Goal: Navigation & Orientation: Find specific page/section

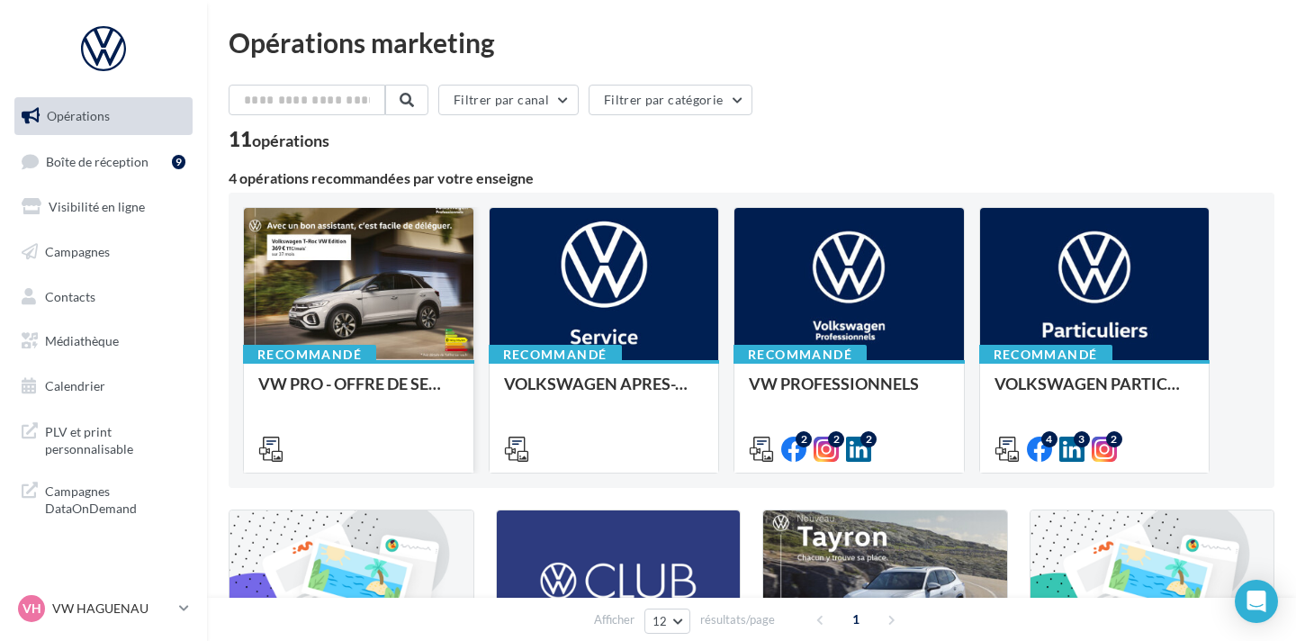
click at [387, 254] on div at bounding box center [358, 285] width 229 height 154
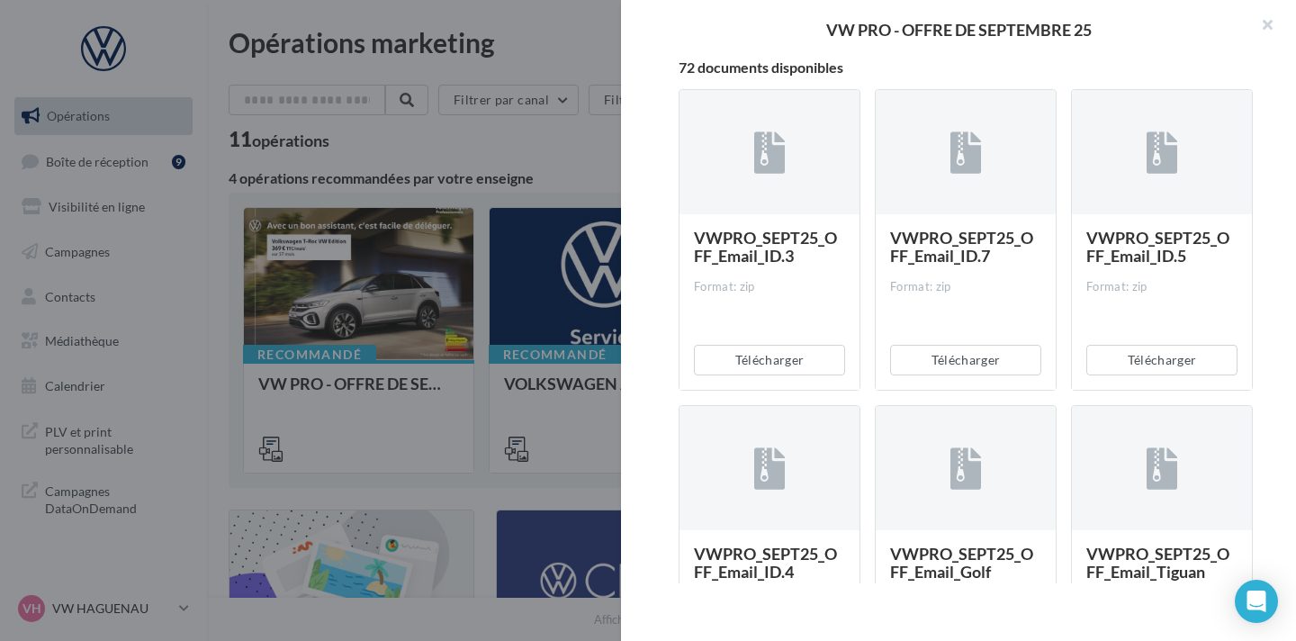
scroll to position [302, 0]
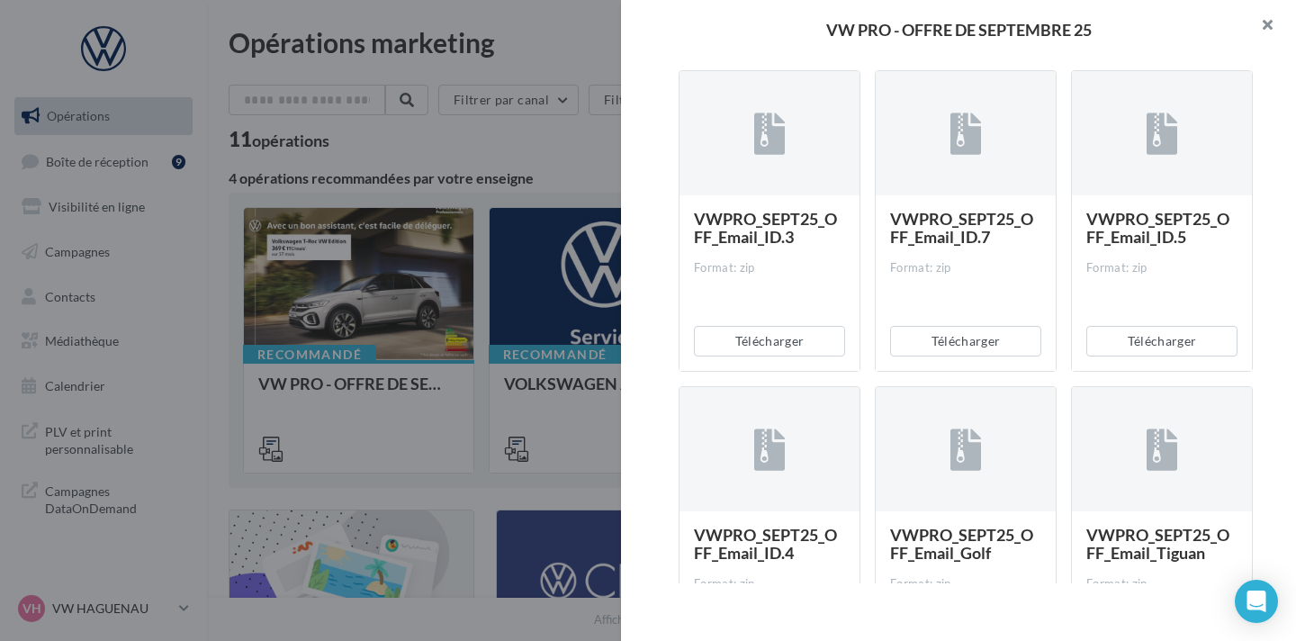
click at [1286, 27] on button "button" at bounding box center [1260, 27] width 72 height 54
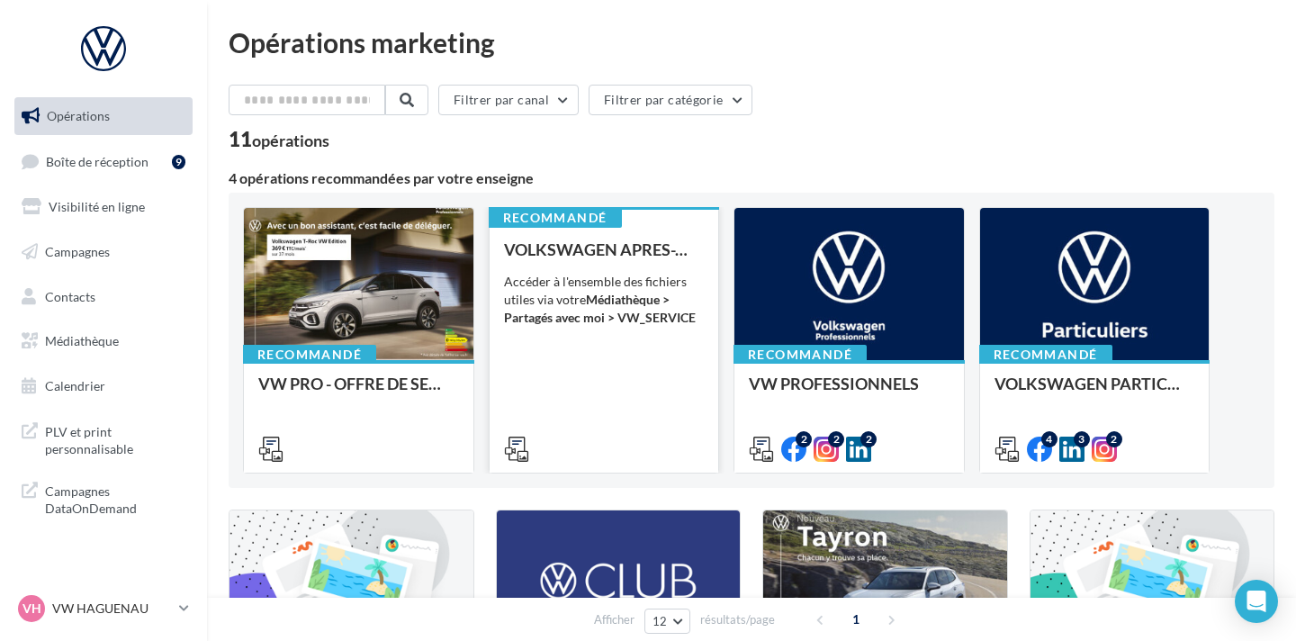
click at [683, 287] on div "Accéder à l'ensemble des fichiers utiles via votre Médiathèque > Partagés avec …" at bounding box center [604, 300] width 201 height 54
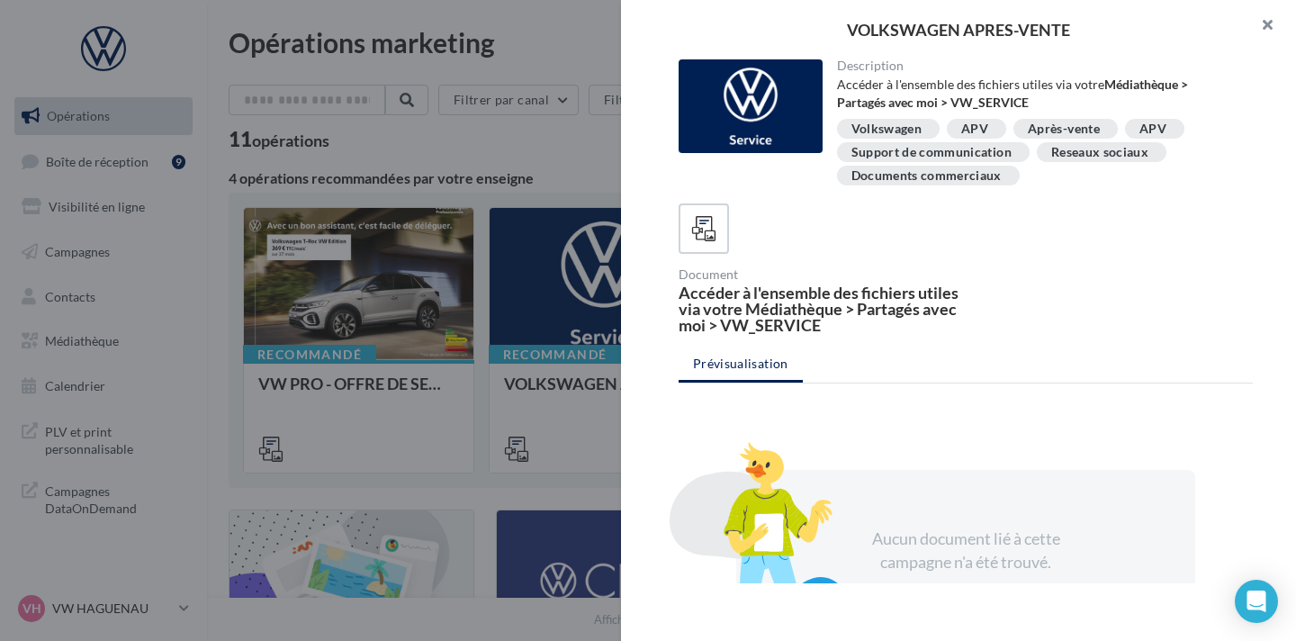
click at [1284, 27] on button "button" at bounding box center [1260, 27] width 72 height 54
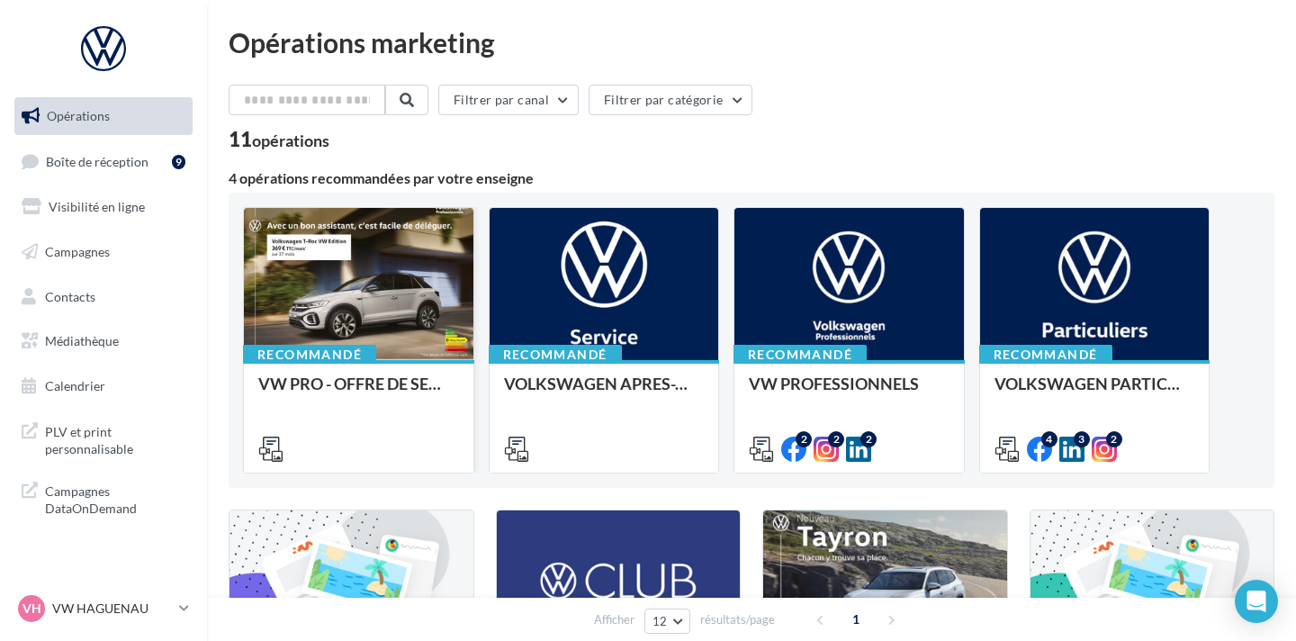
click at [380, 320] on div at bounding box center [358, 285] width 229 height 154
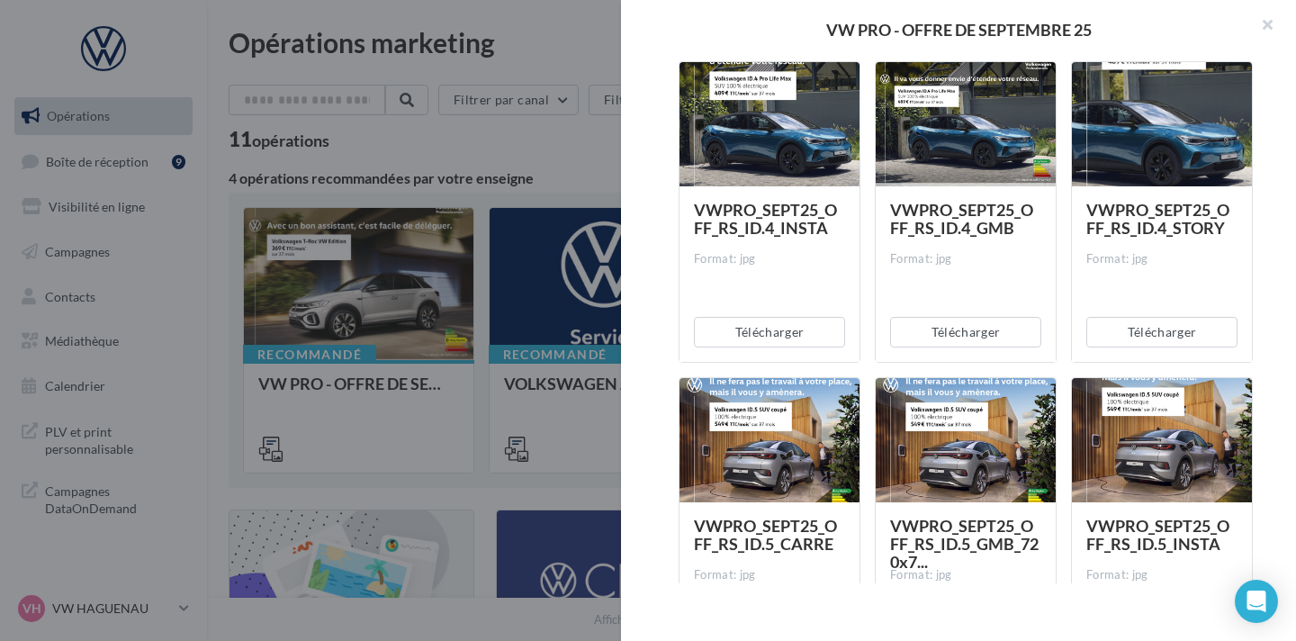
scroll to position [2852, 0]
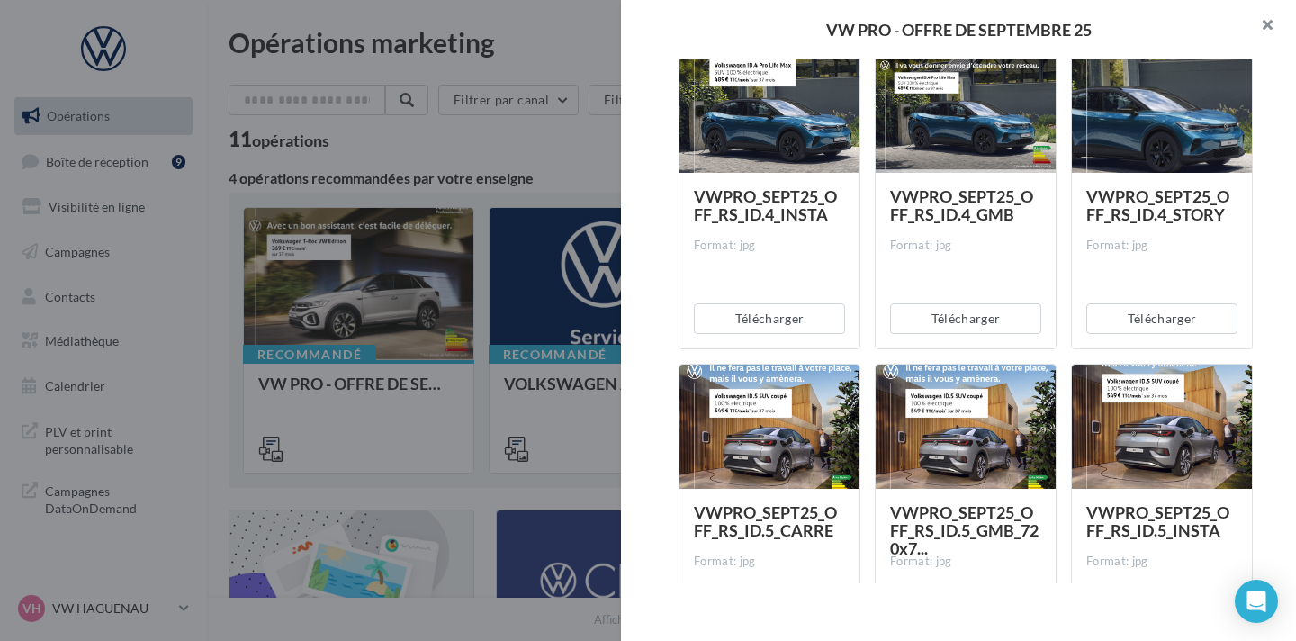
click at [1259, 26] on button "button" at bounding box center [1260, 27] width 72 height 54
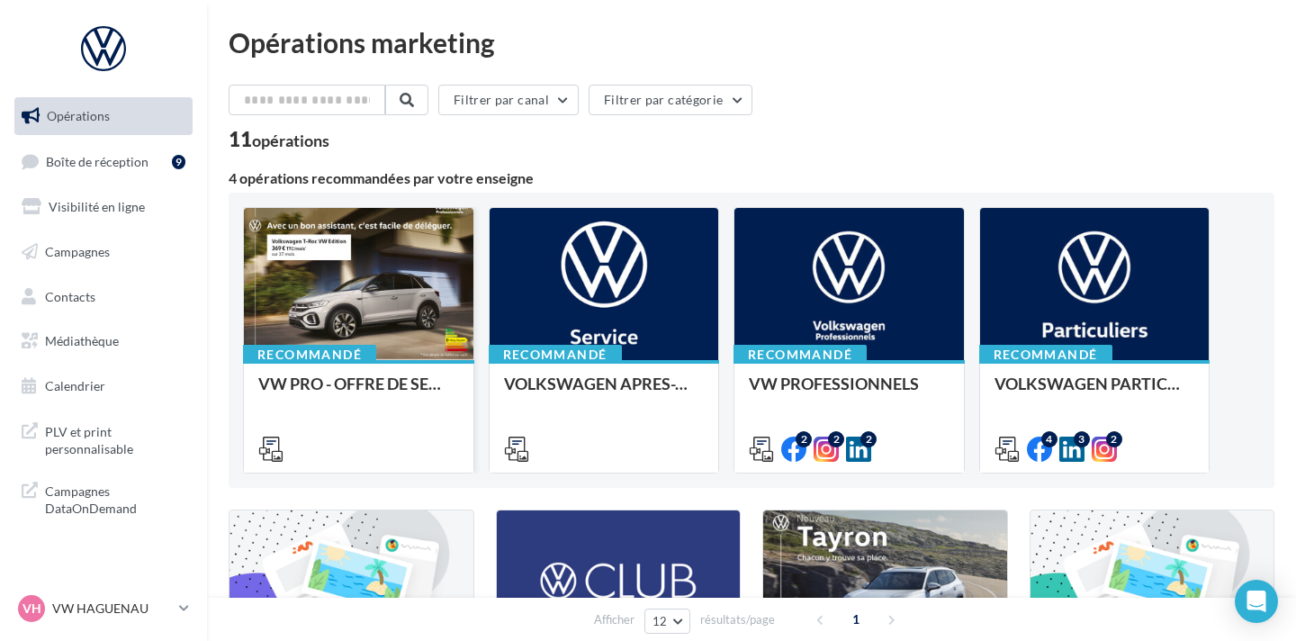
click at [430, 257] on div at bounding box center [358, 285] width 229 height 154
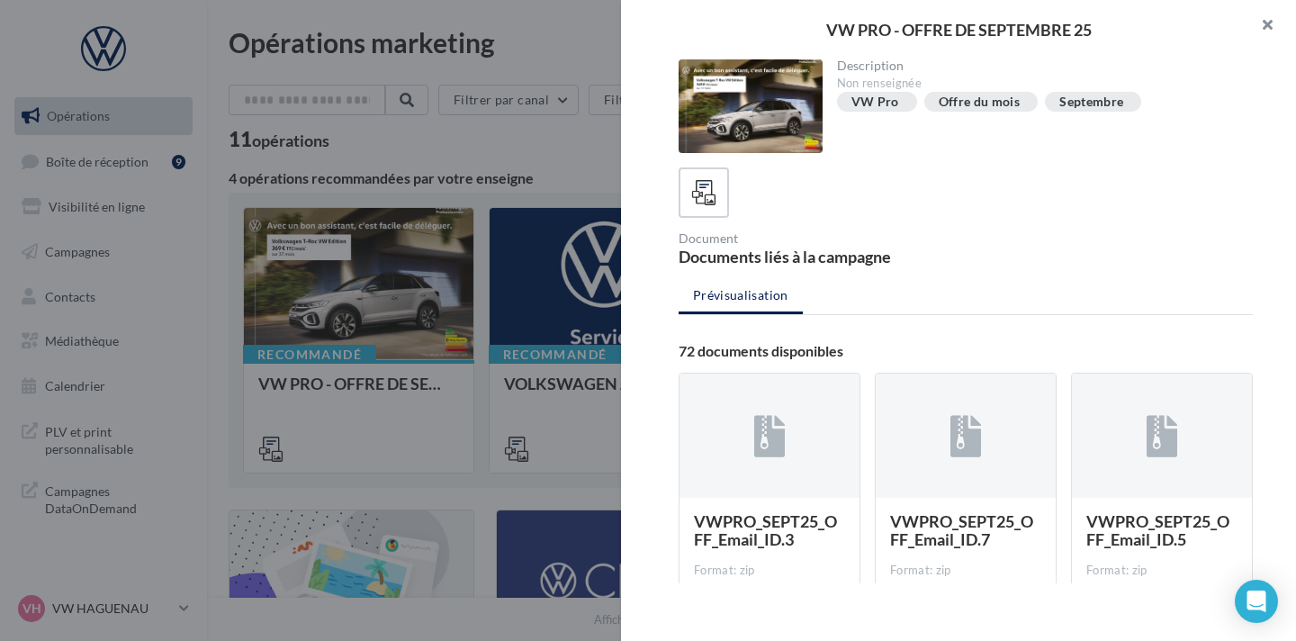
click at [1257, 21] on button "button" at bounding box center [1260, 27] width 72 height 54
